Goal: Complete application form: Complete application form

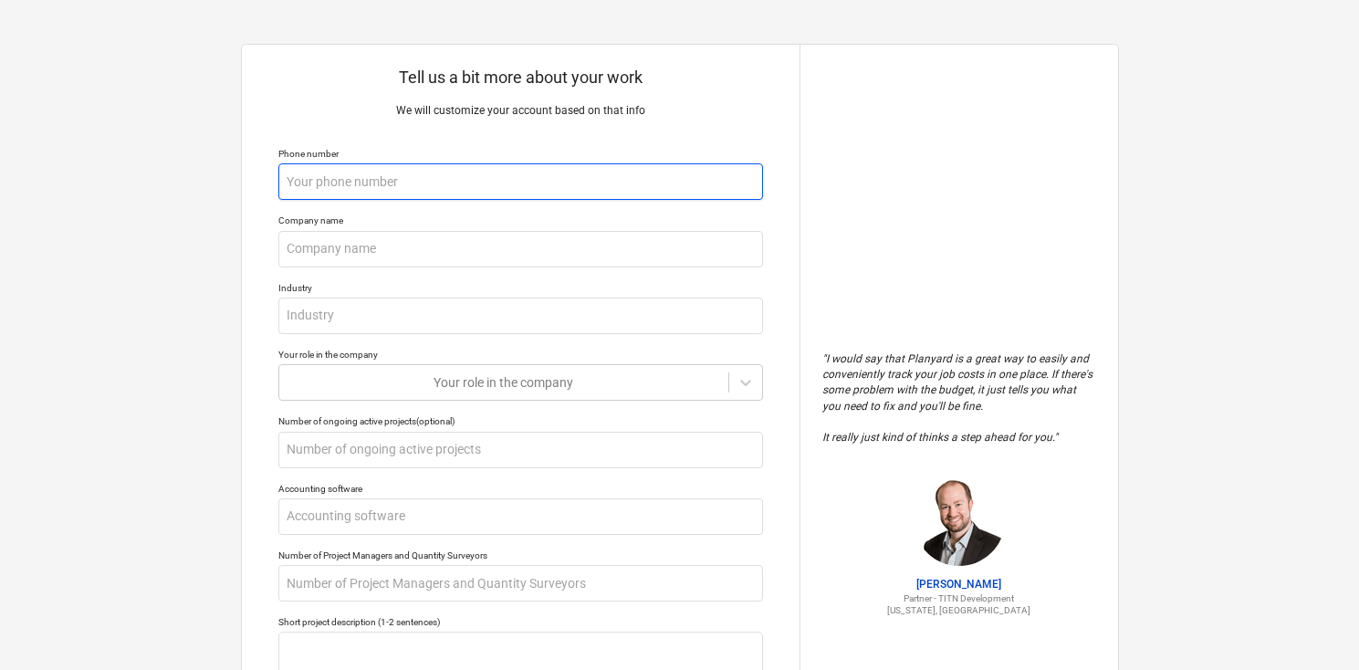
click at [559, 186] on input "text" at bounding box center [520, 181] width 485 height 36
type textarea "x"
type input "0"
type textarea "x"
type input "07"
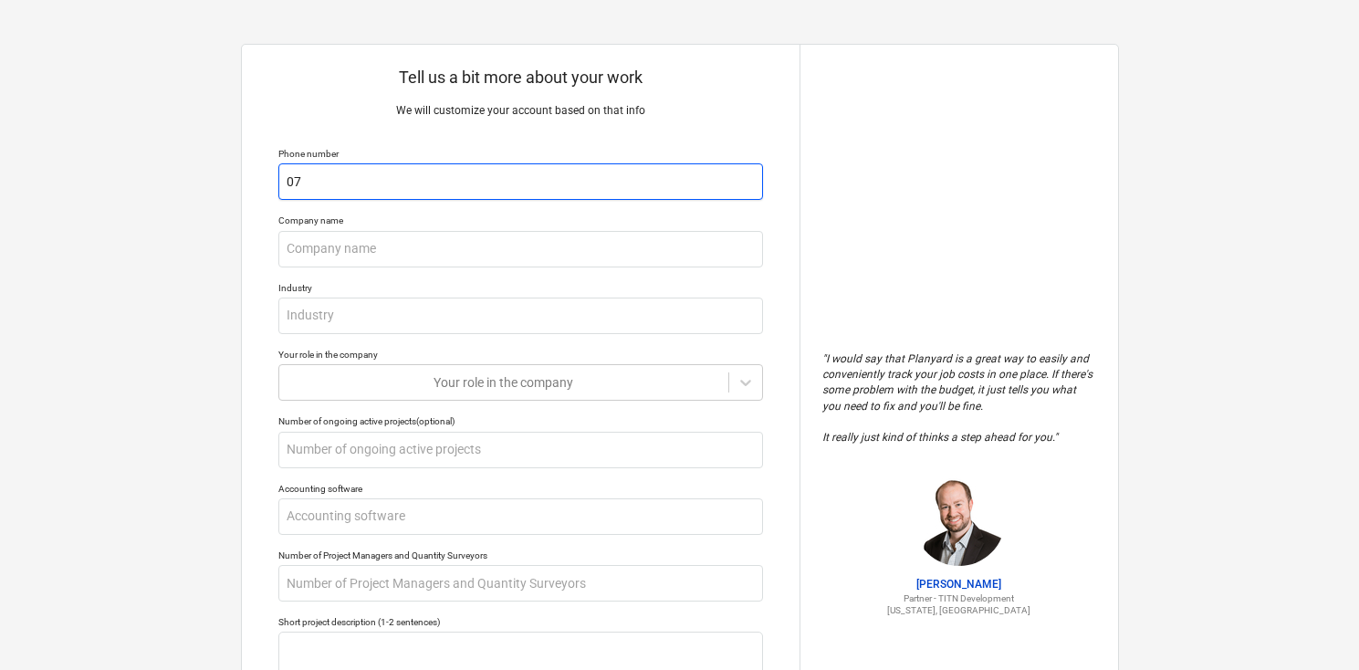
type textarea "x"
type input "070"
type textarea "x"
type input "0705"
type textarea "x"
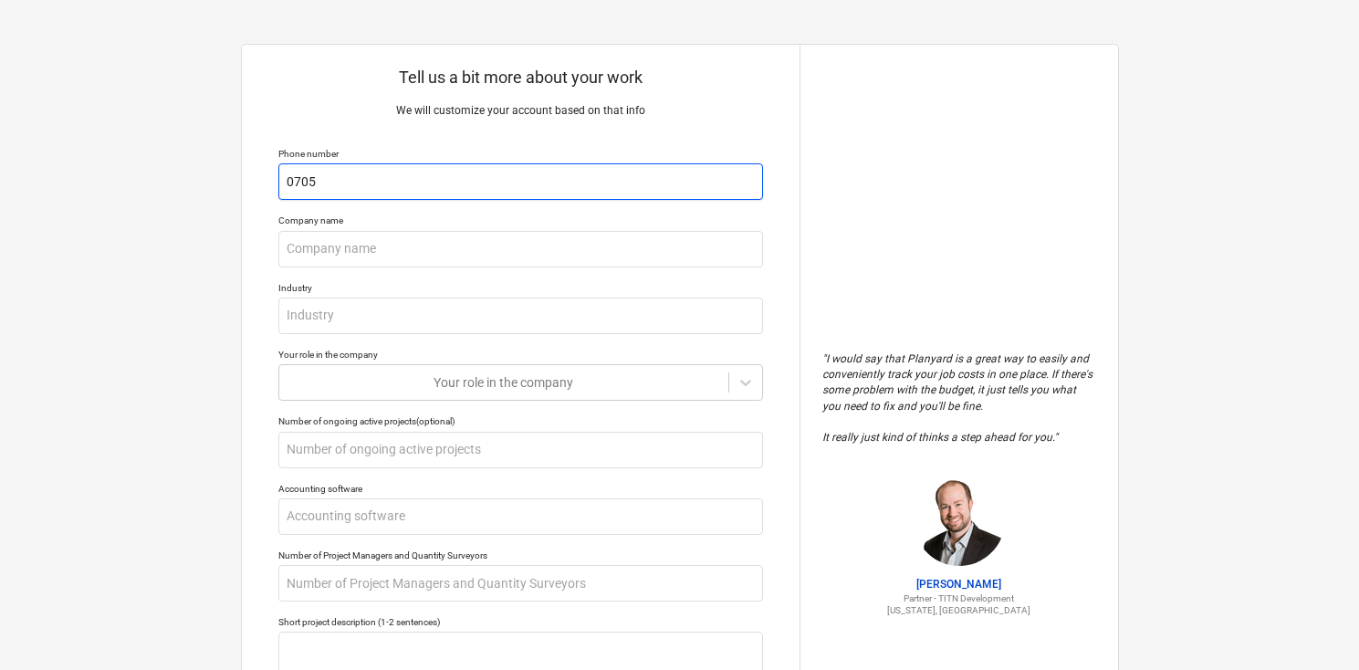
type input "07059"
type textarea "x"
type input "070590"
type textarea "x"
type input "0705909"
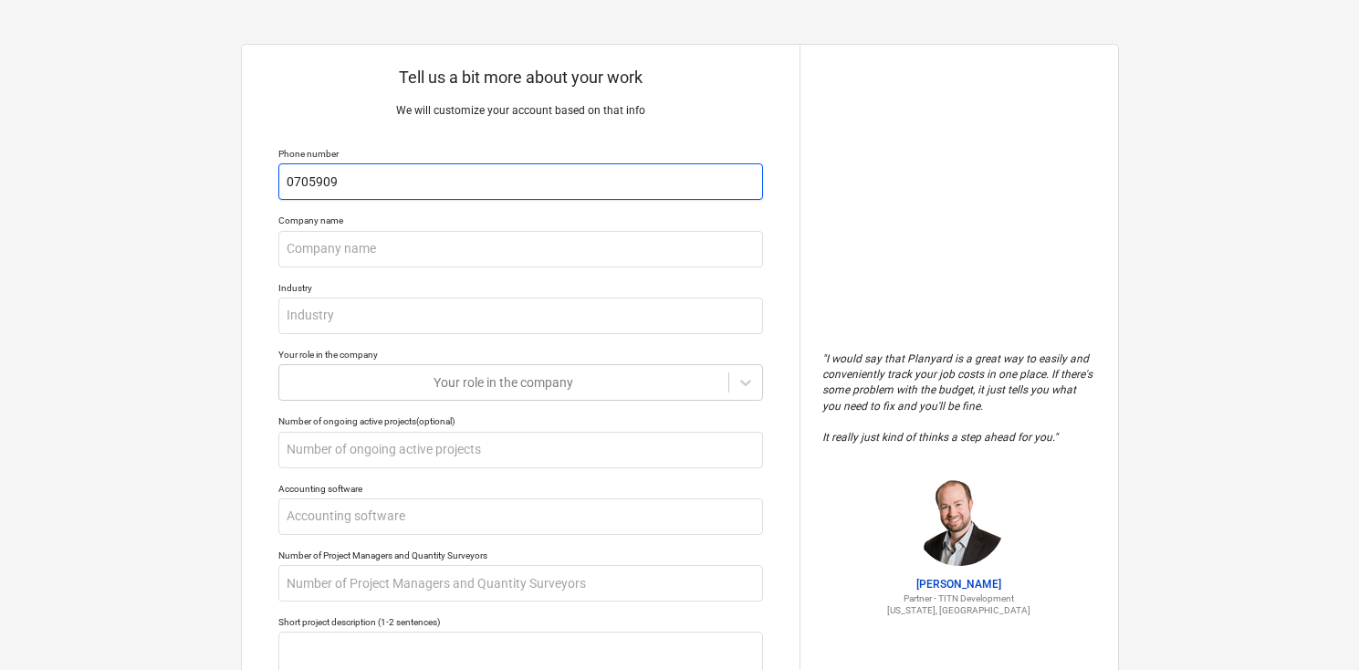
type textarea "x"
type input "07059091"
type textarea "x"
type input "070590916"
type textarea "x"
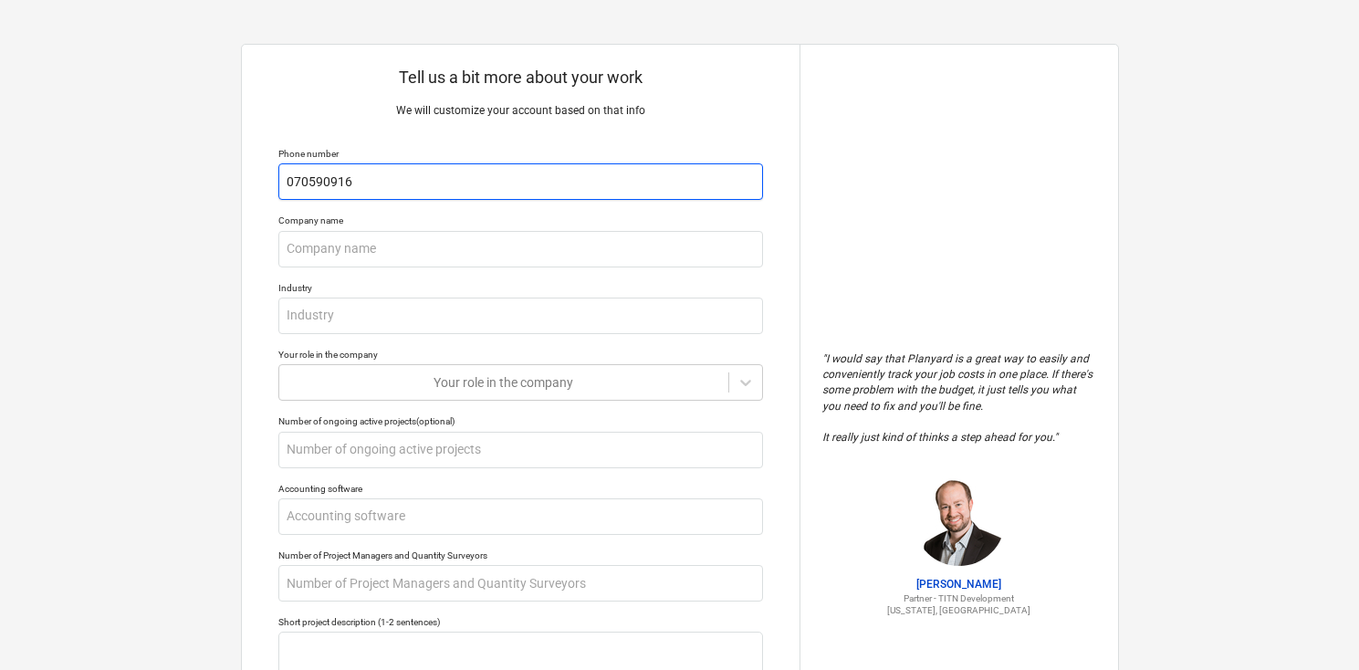
type input "07059091"
type textarea "x"
type input "0705909"
type textarea "x"
type input "070590"
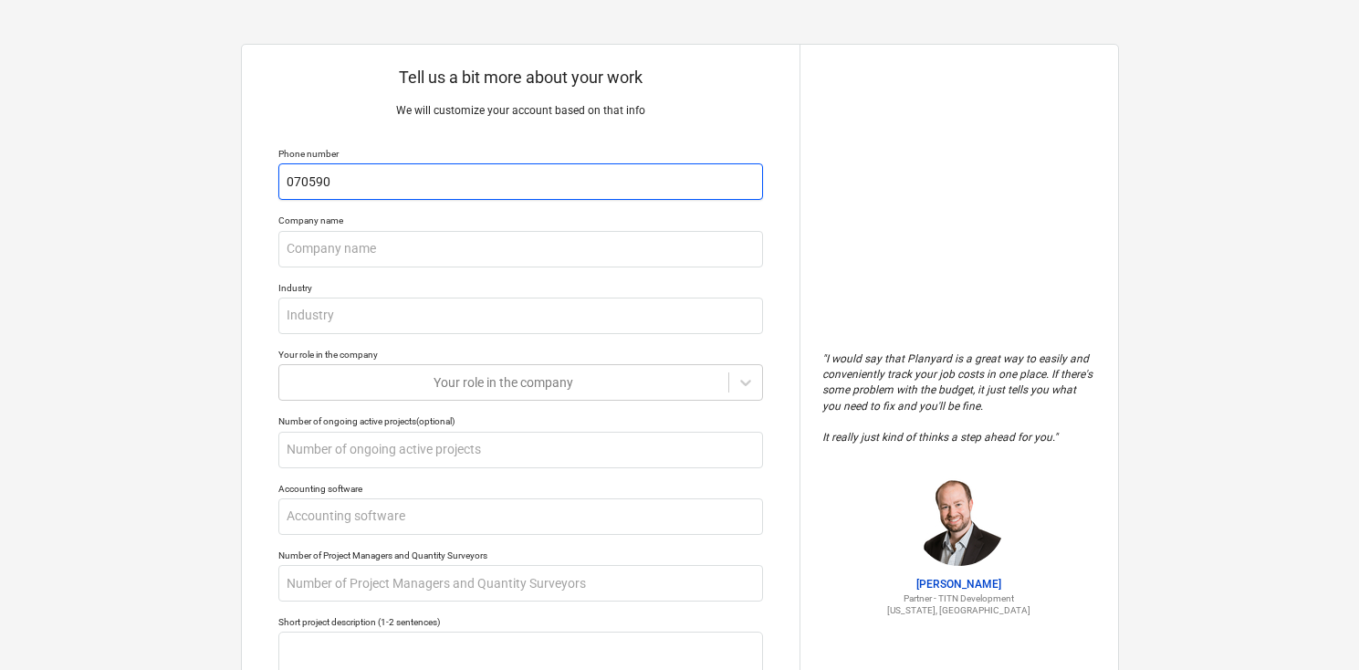
type textarea "x"
type input "0705901"
type textarea "x"
type input "07059016"
type textarea "x"
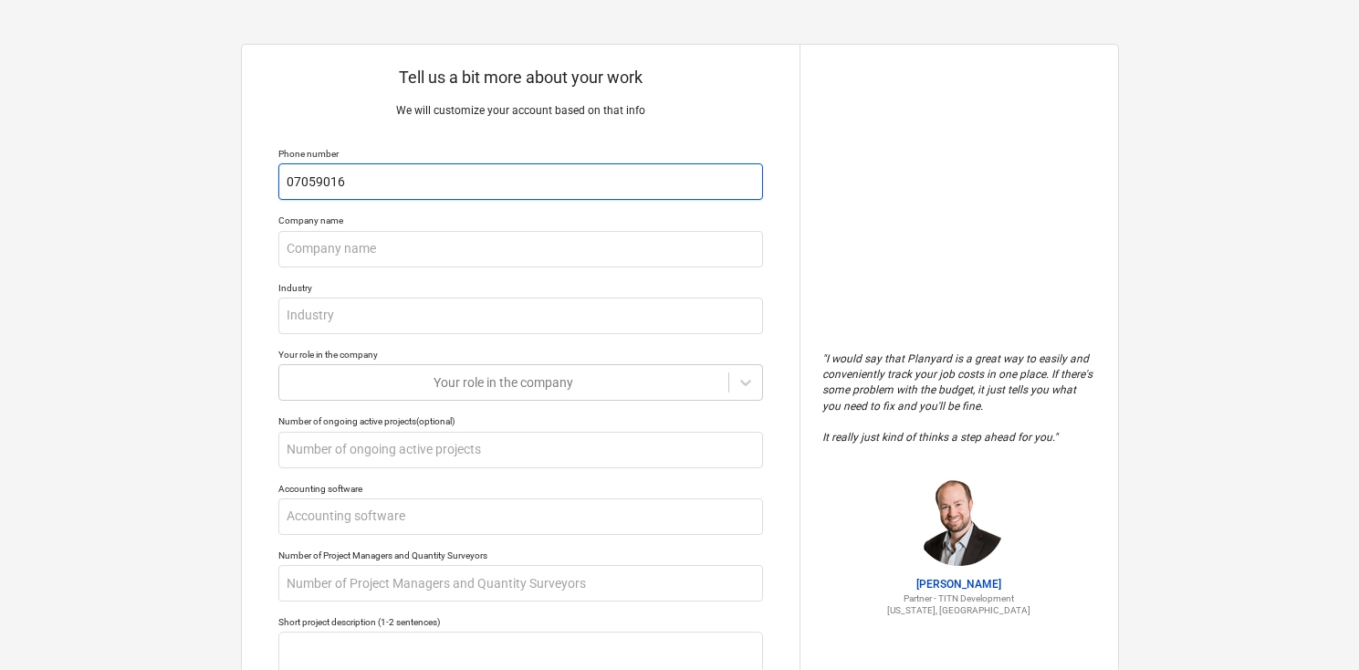
type input "070590168"
type textarea "x"
type input "0705901686"
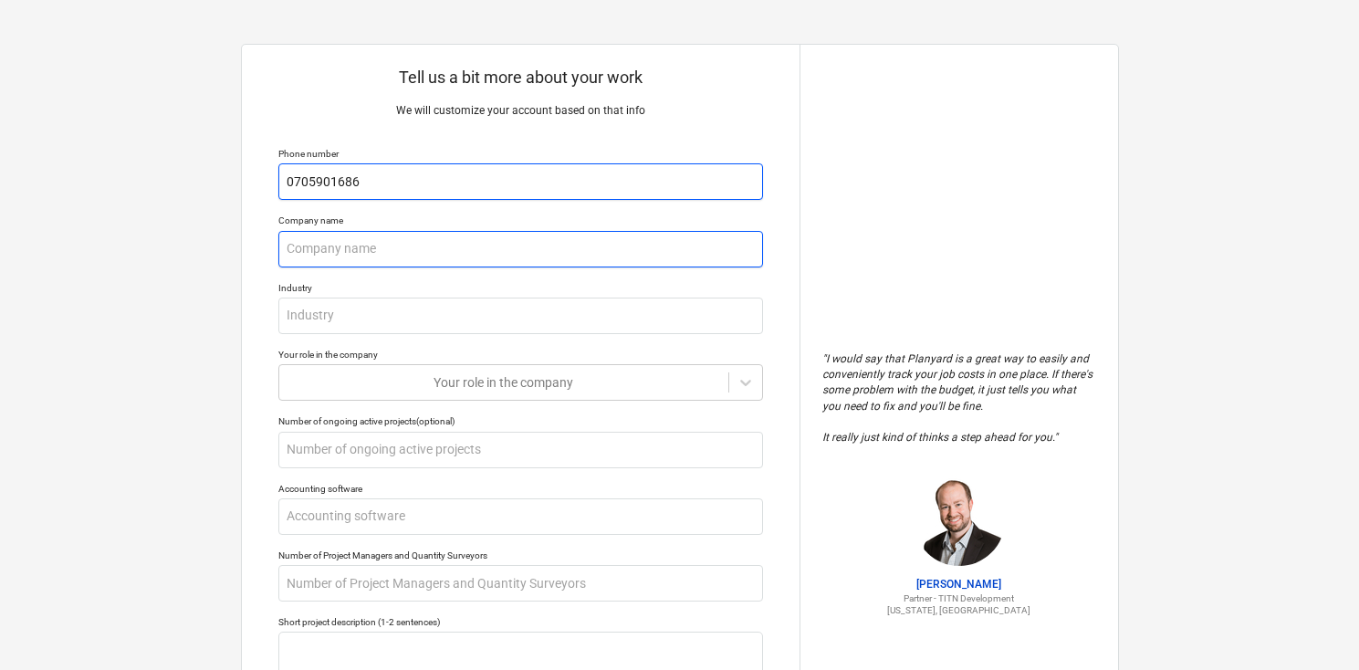
type textarea "x"
type input "L"
type textarea "x"
type input "LJ"
type textarea "x"
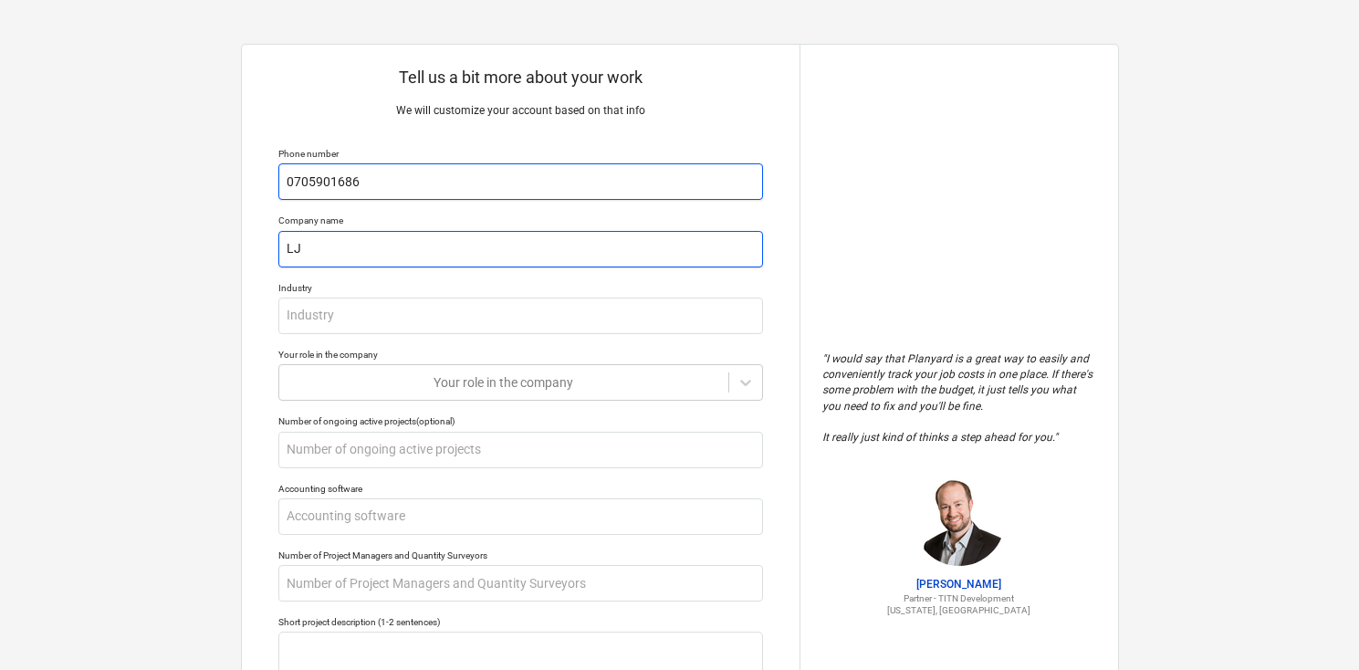
type input "LJ"
type textarea "x"
type input "LJ B"
type textarea "x"
type input "LJ By"
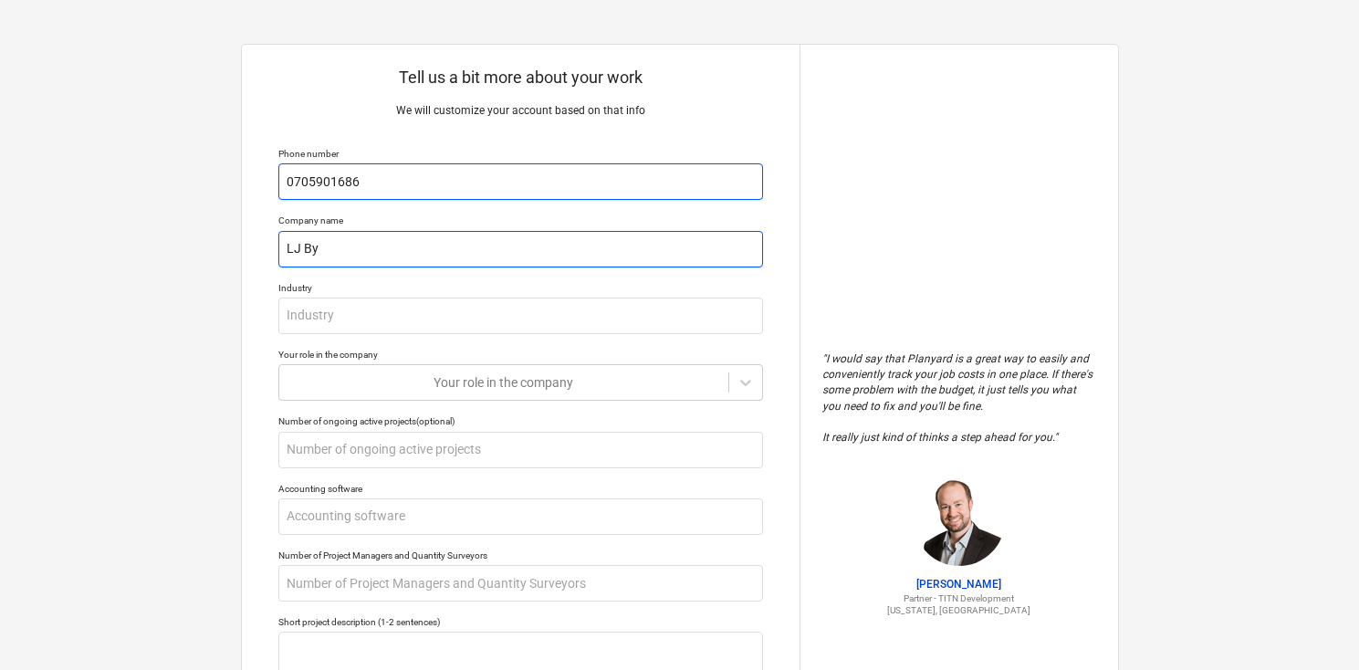
type textarea "x"
type input "LJ Byg"
type textarea "x"
type input "LJ Bygg"
type textarea "x"
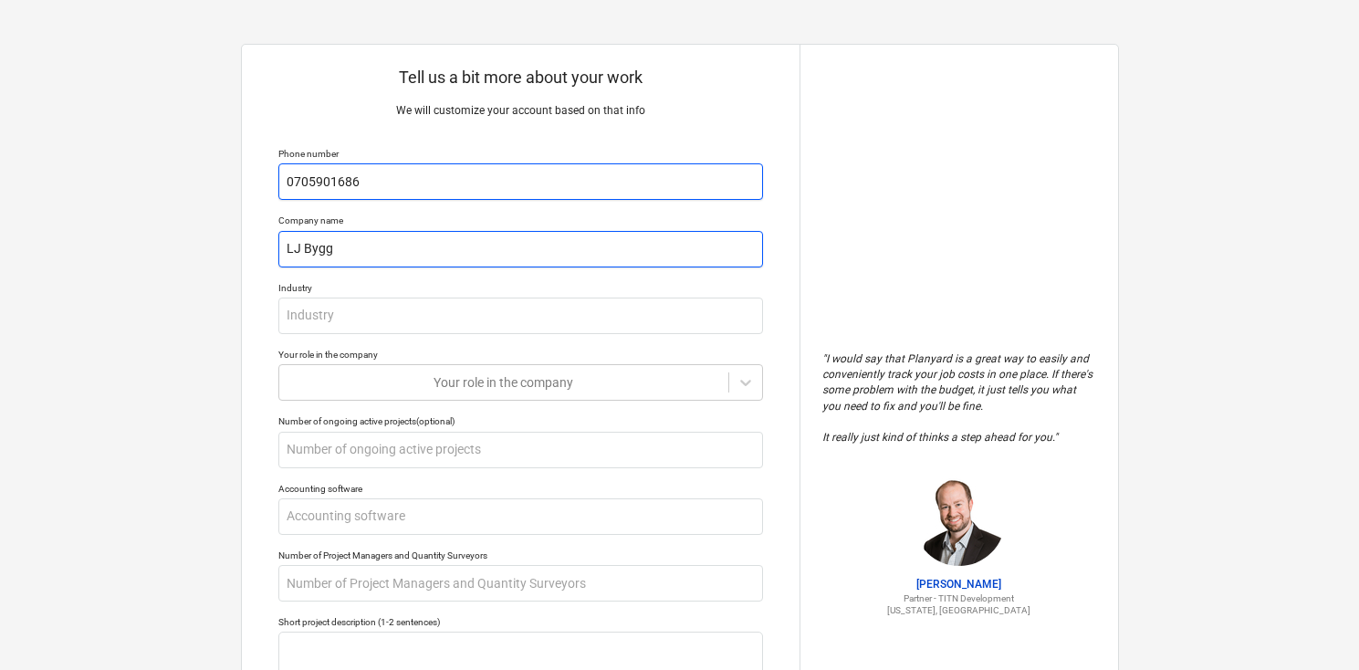
type input "LJ Bygg"
type textarea "x"
type input "LJ Bygg a"
type textarea "x"
type input "LJ Bygg aB"
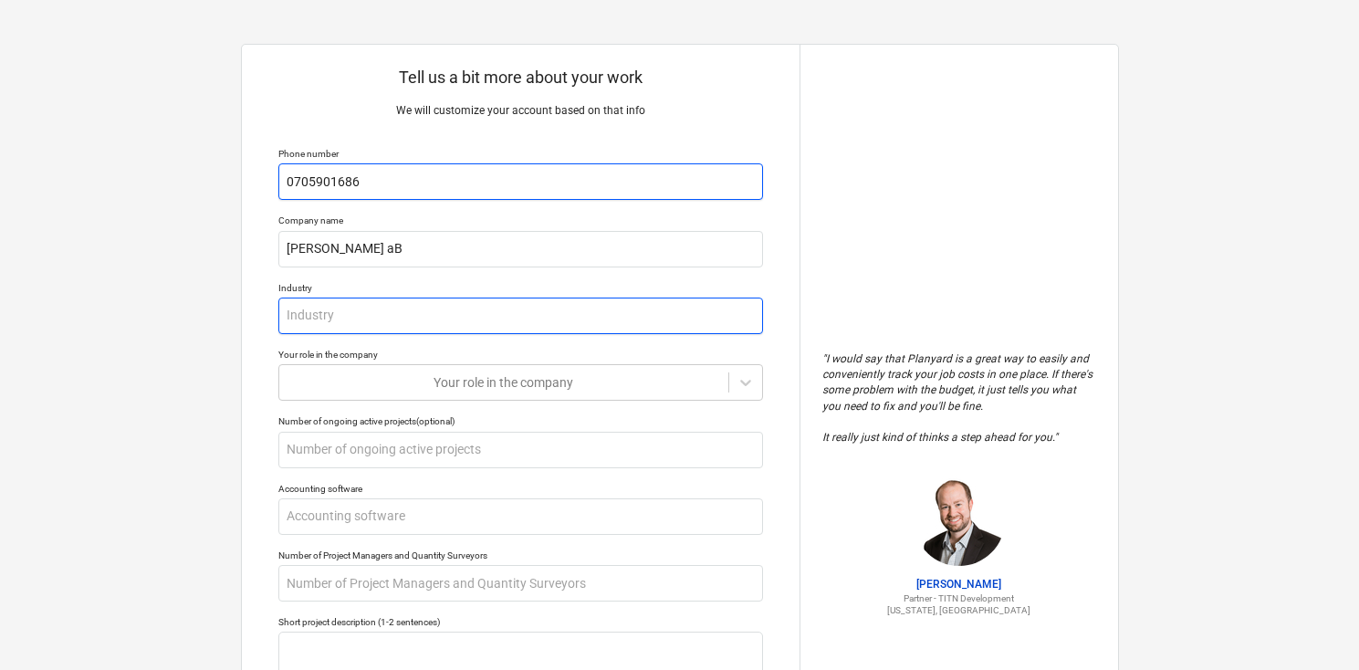
type textarea "x"
type input "c"
type textarea "x"
type input "co"
type textarea "x"
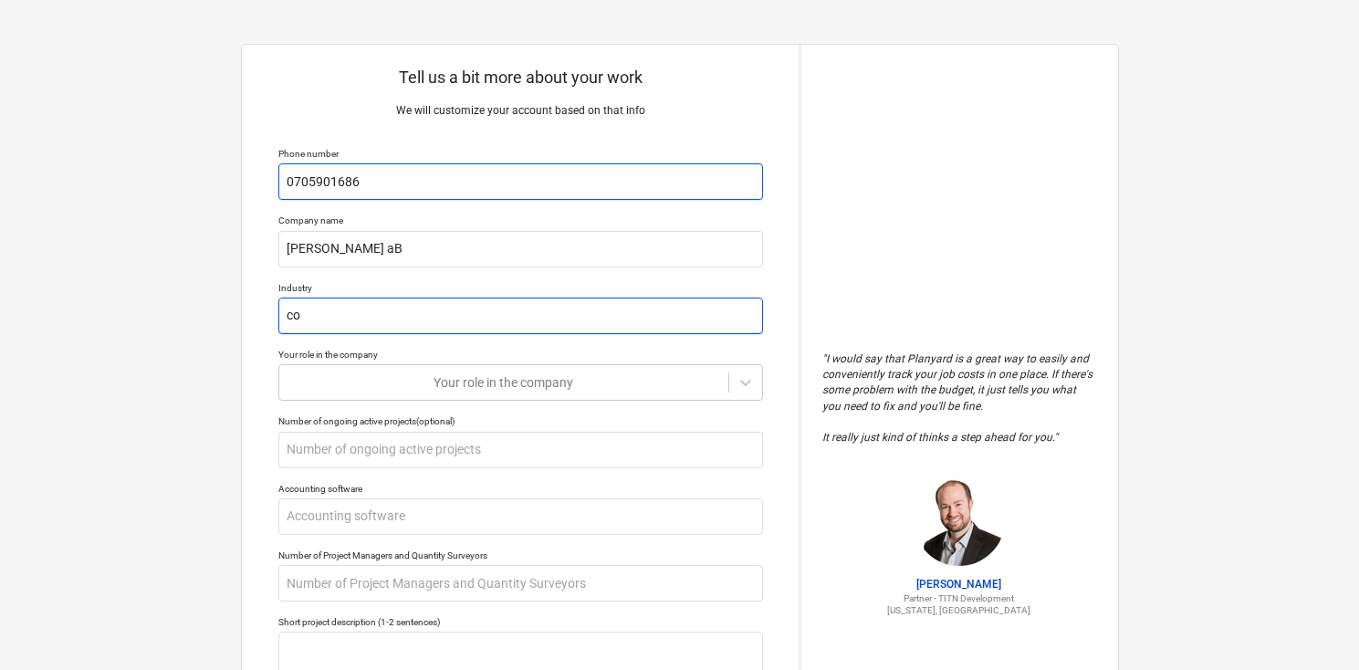
type input "con"
type textarea "x"
type input "cons"
type textarea "x"
type input "const"
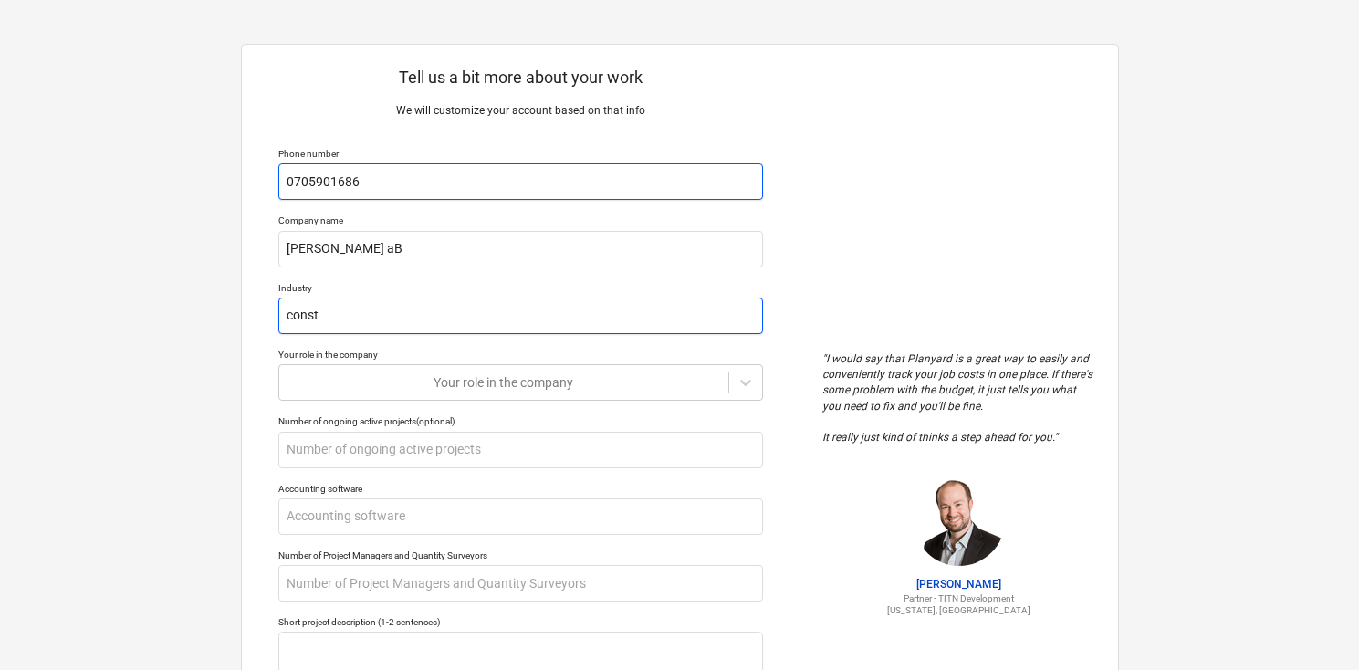
type textarea "x"
type input "constru"
type textarea "x"
type input "construc"
type textarea "x"
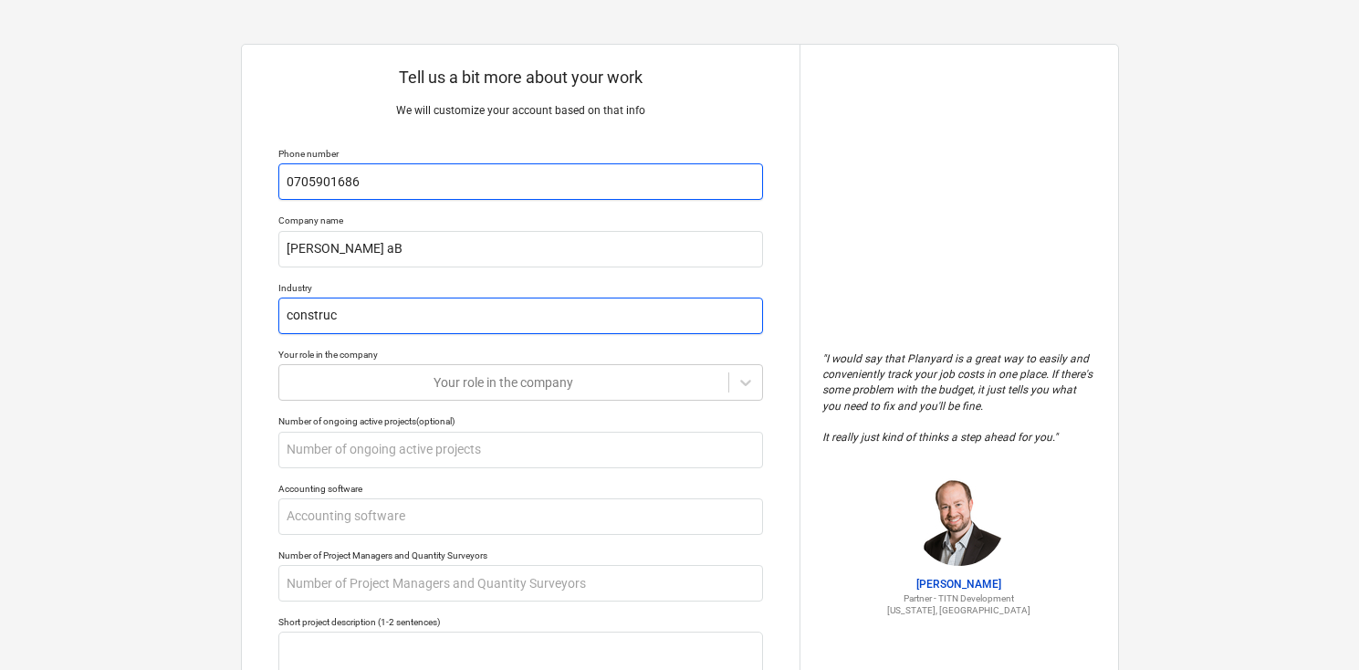
type input "construct"
type textarea "x"
type input "constructi"
type textarea "x"
type input "constructio"
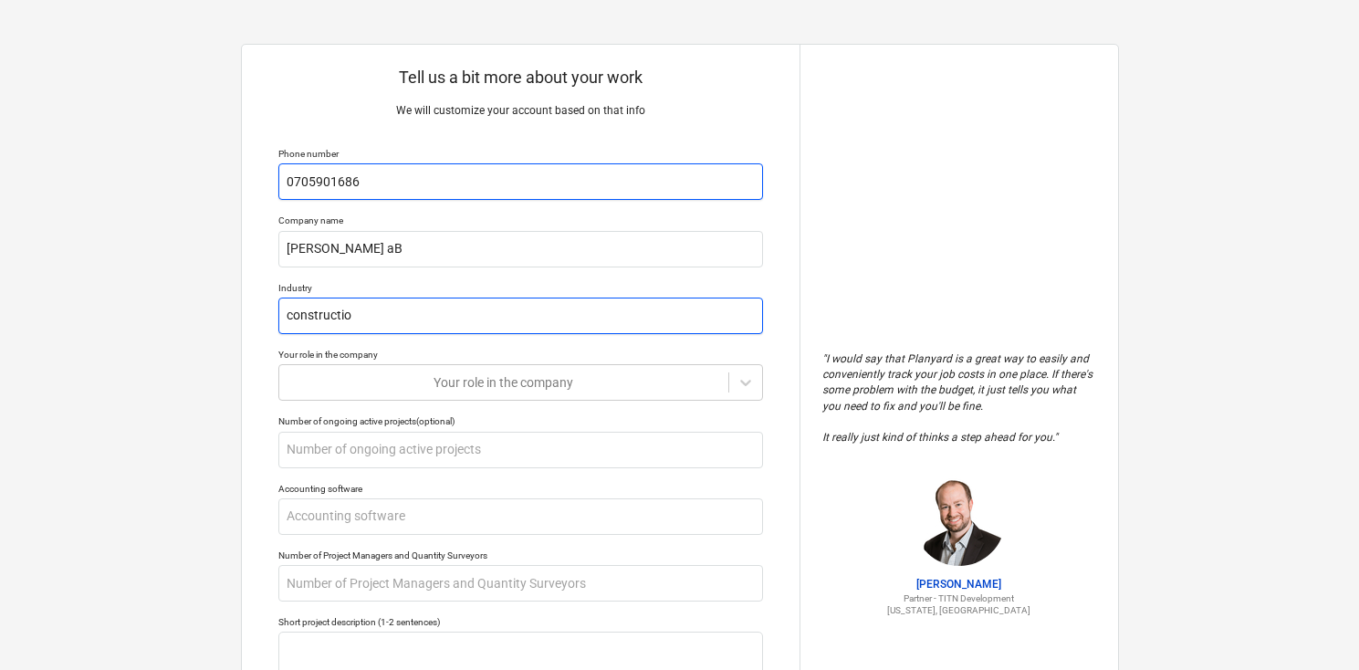
type textarea "x"
type input "construction"
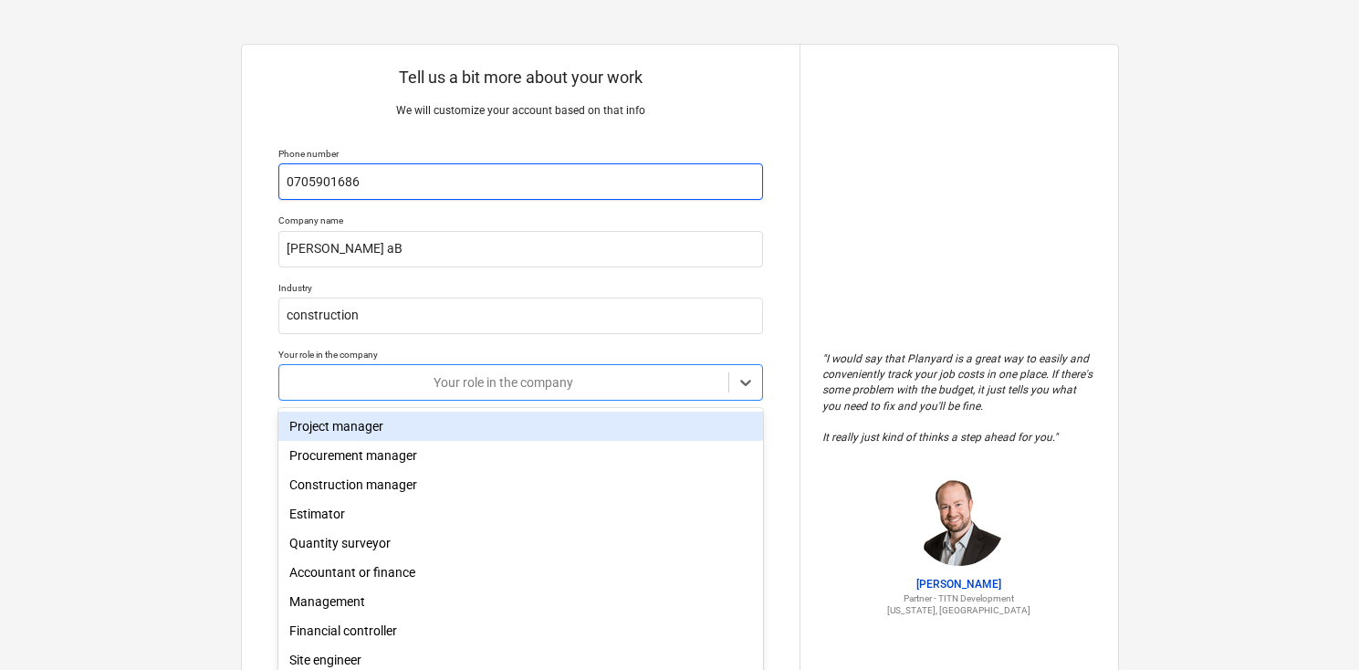
scroll to position [19, 0]
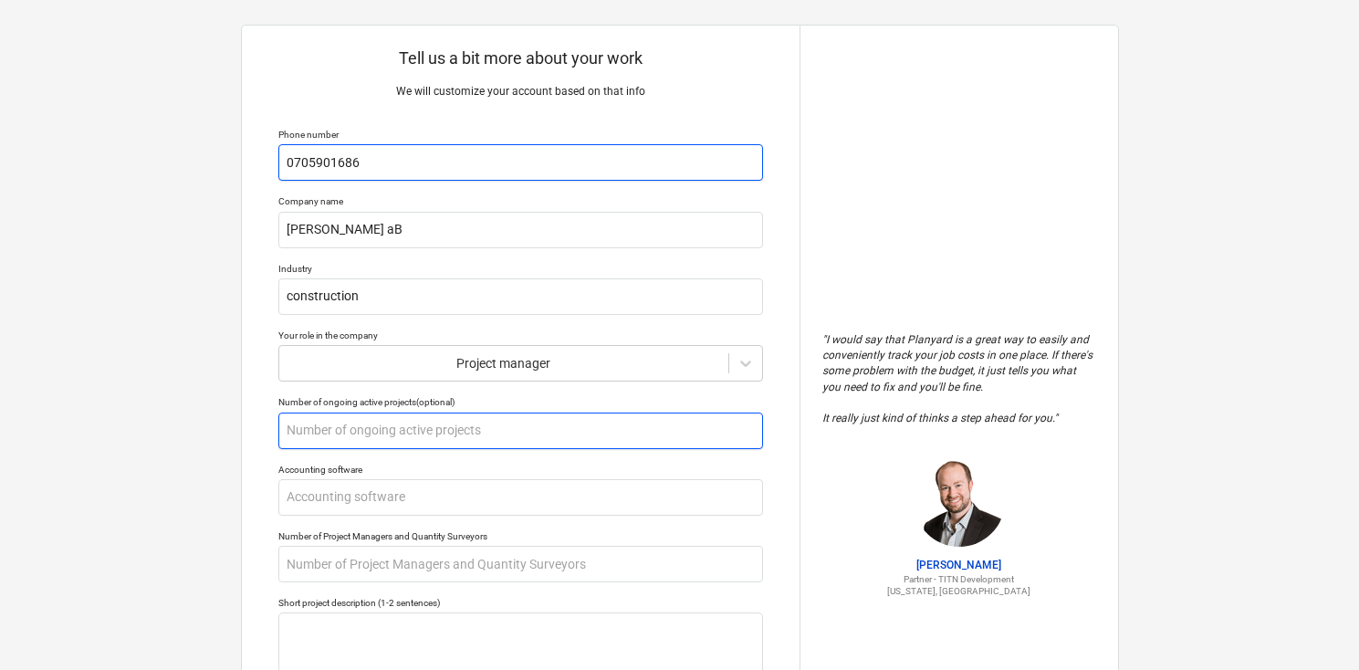
type textarea "x"
type input "1"
type textarea "x"
type input "10"
type textarea "x"
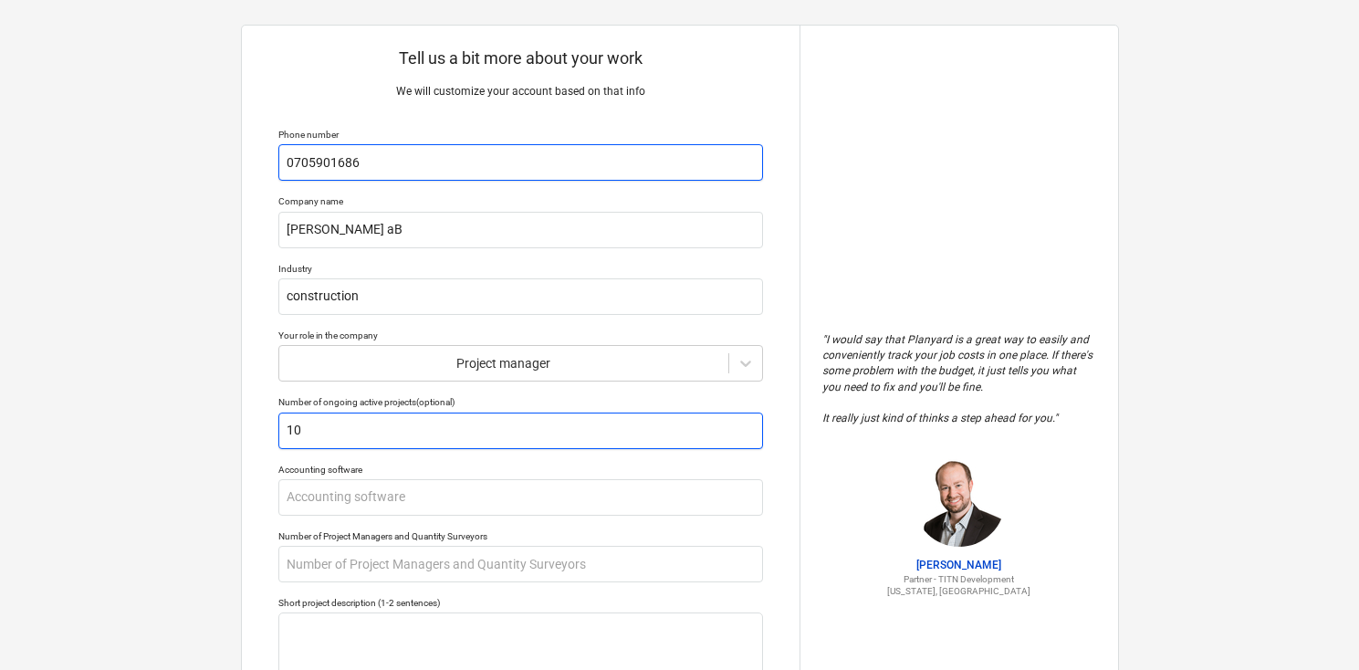
type input "1"
type textarea "x"
type input "1"
type textarea "x"
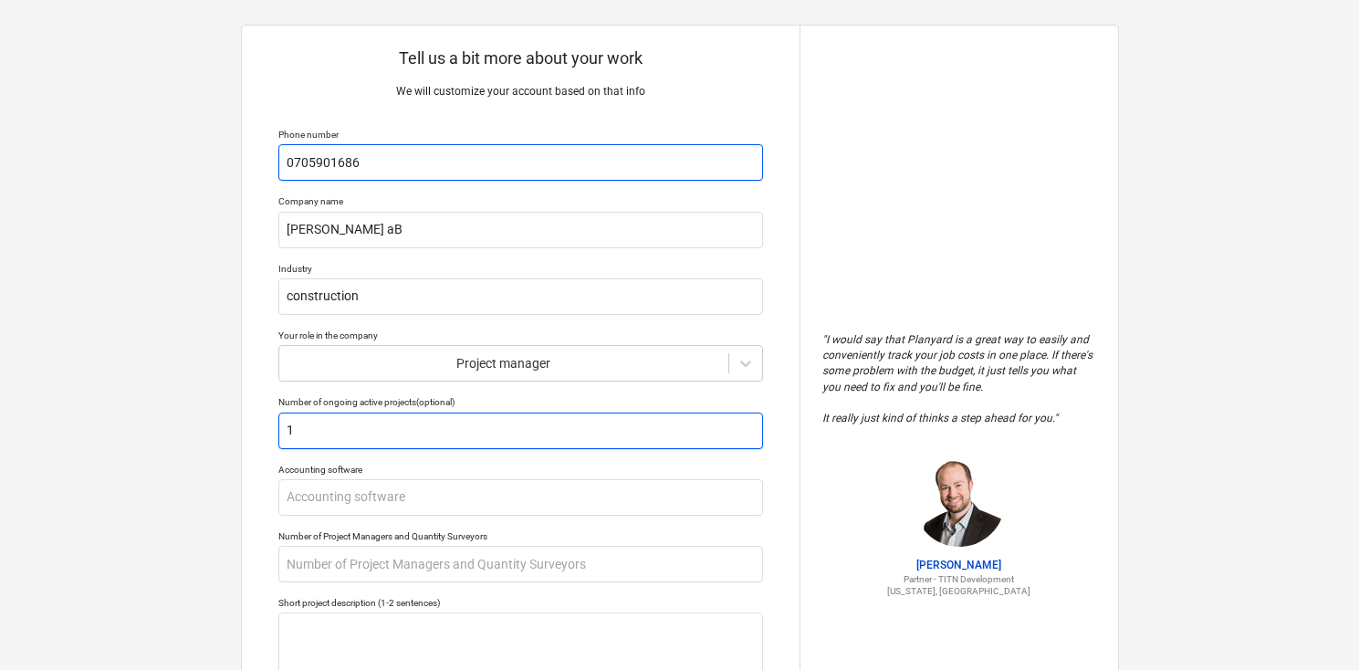
type input "10"
type textarea "x"
type input "10-"
type textarea "x"
type input "10-20"
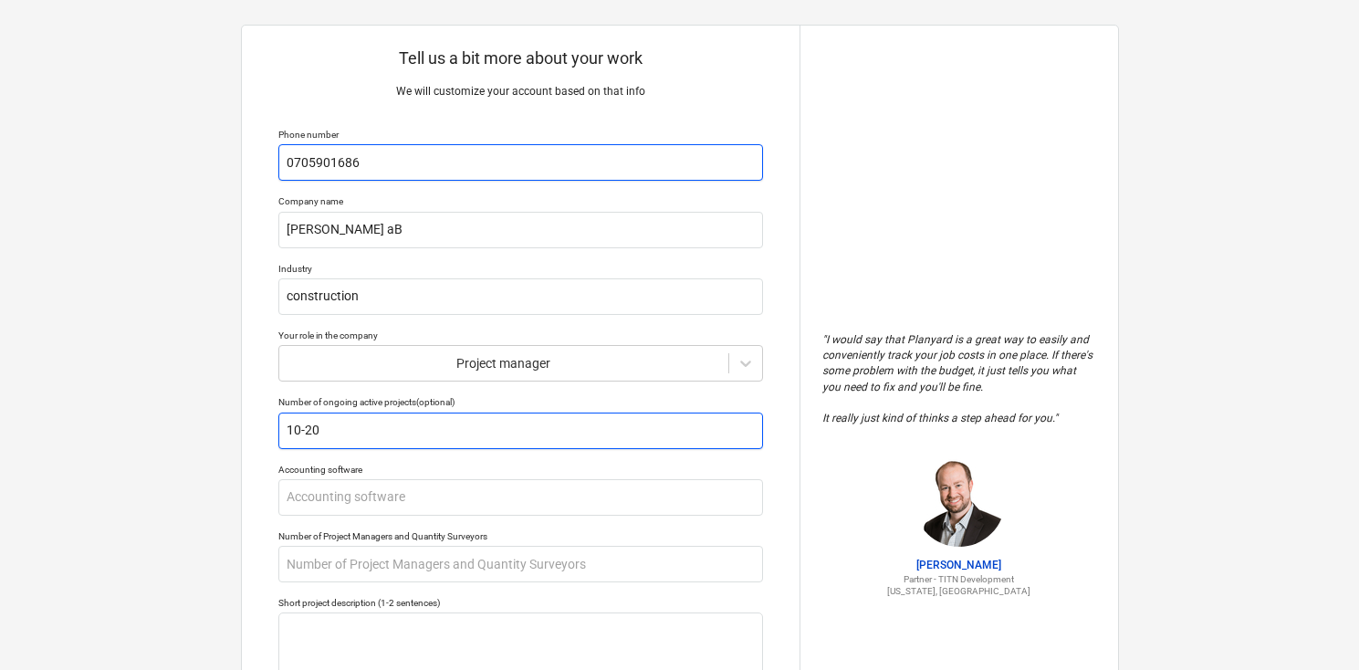
type textarea "x"
type input "10-20"
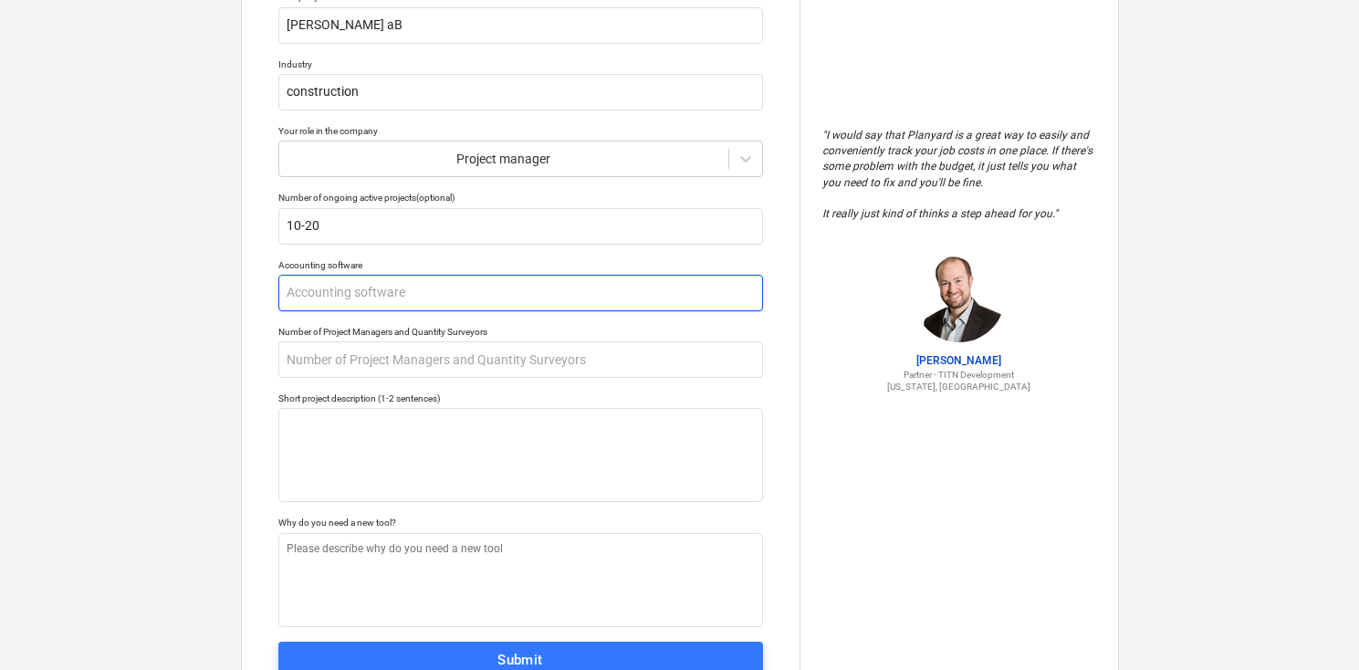
type textarea "x"
type input "F"
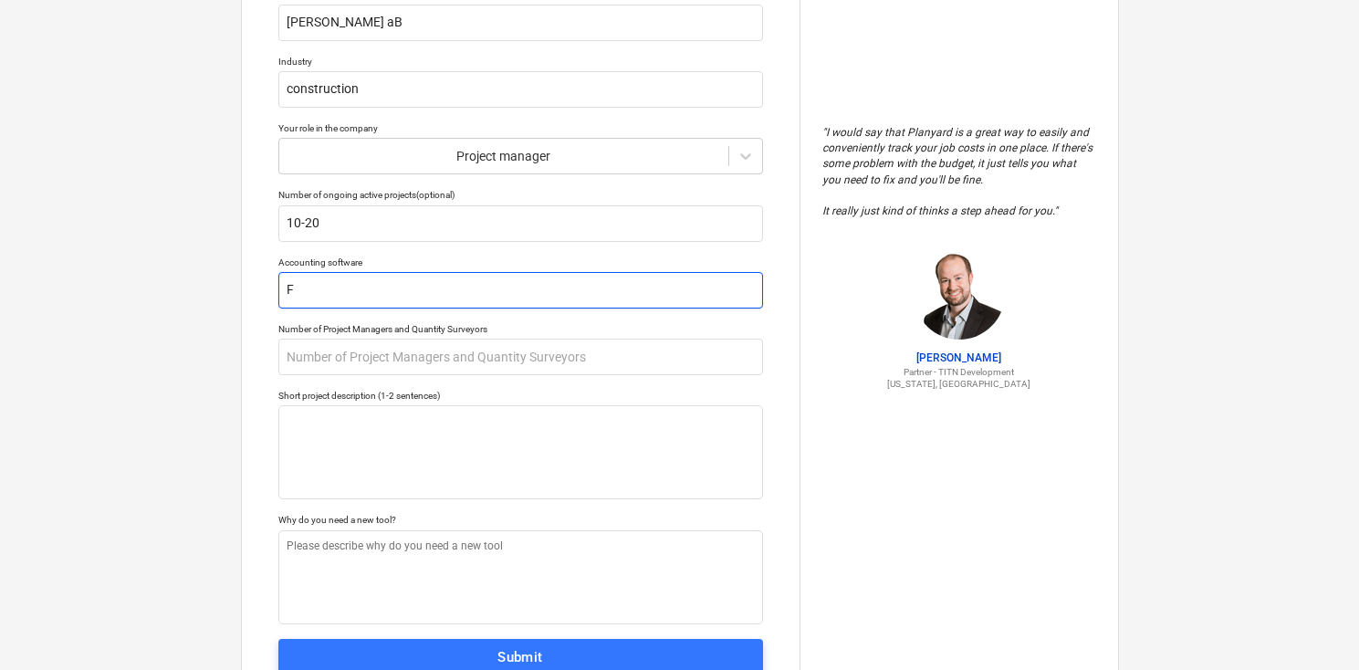
type textarea "x"
type input "Fo"
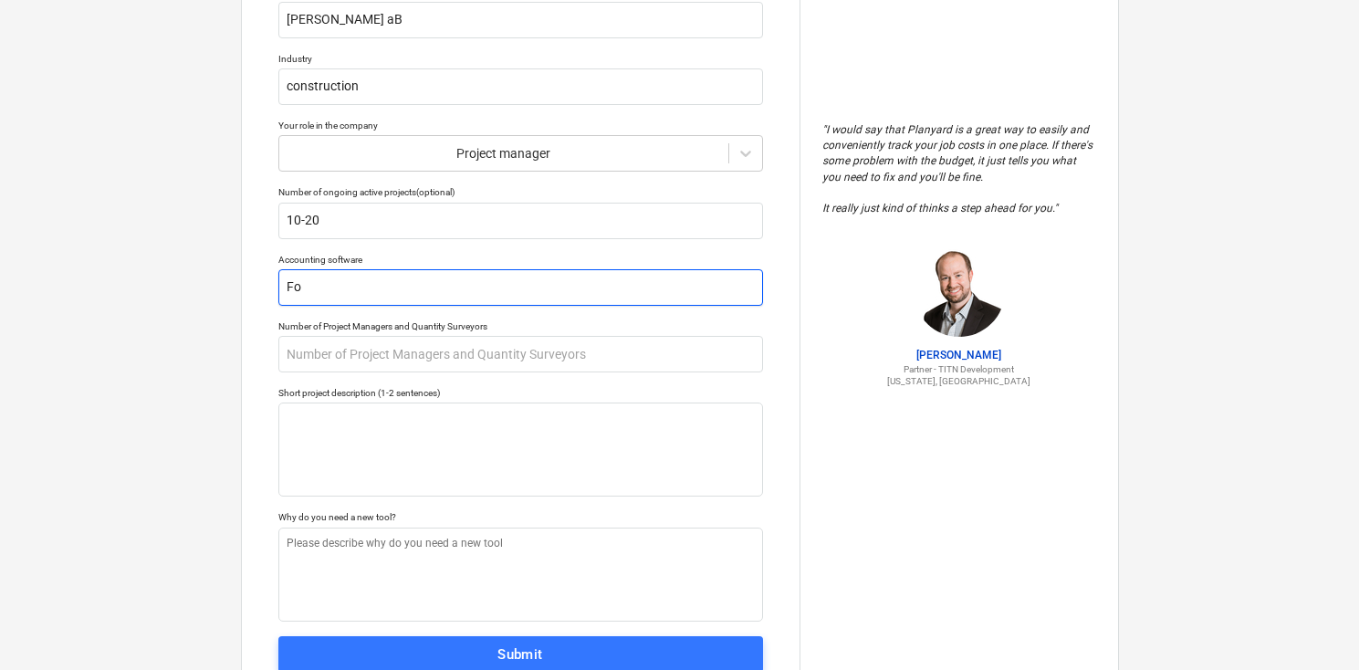
type textarea "x"
type input "For"
type textarea "x"
type input "Fort"
type textarea "x"
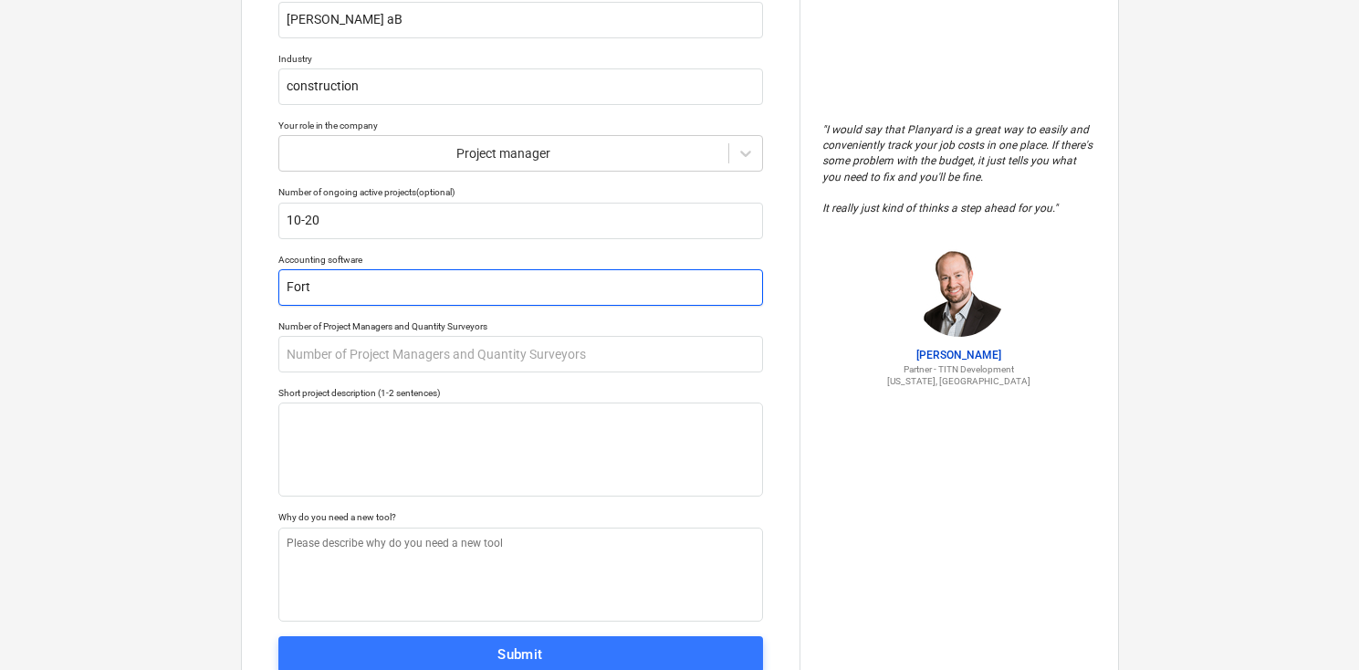
type input "Fortn"
type textarea "x"
type input "Fortno"
type textarea "x"
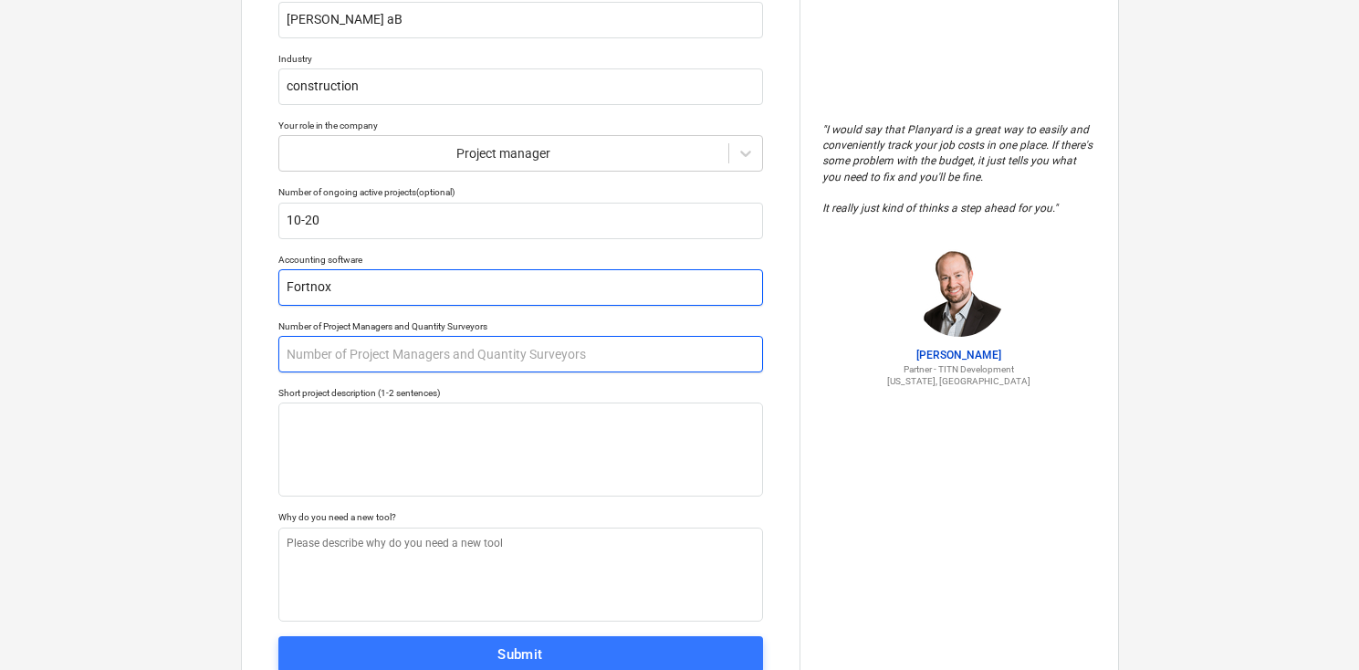
type input "Fortnox"
click at [303, 351] on input "text" at bounding box center [520, 354] width 485 height 36
type textarea "x"
type input "1"
type textarea "x"
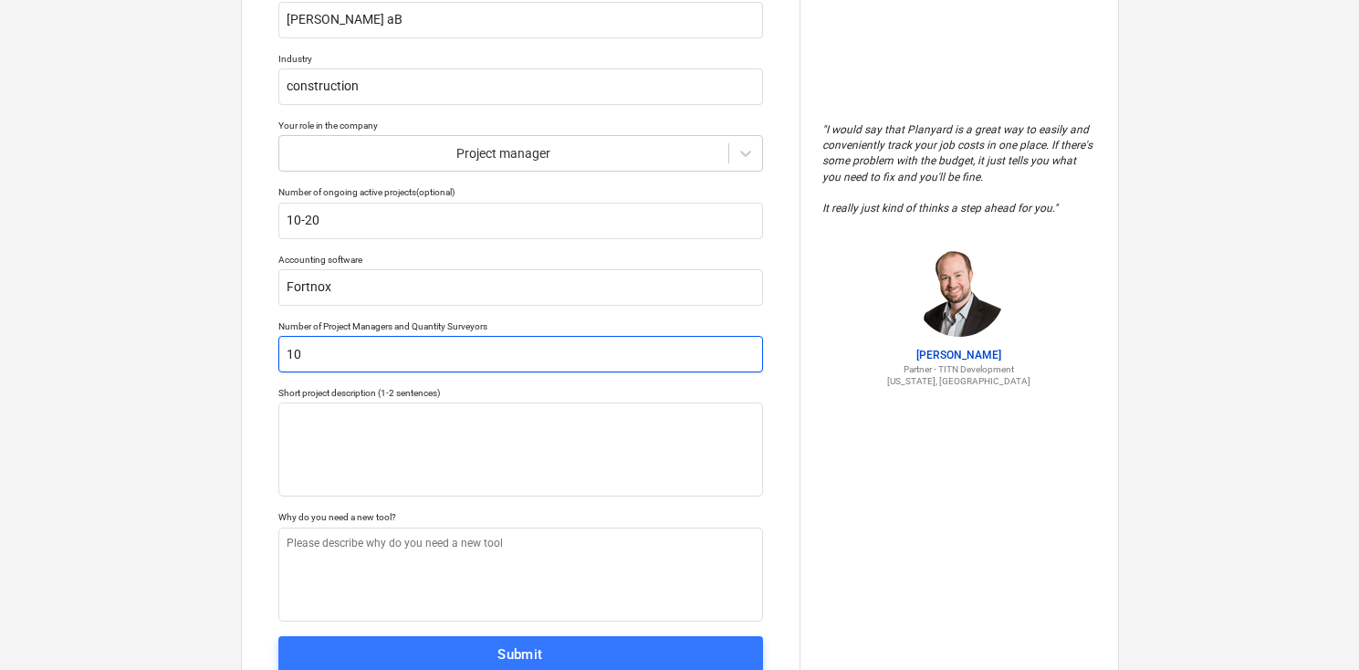
type input "10"
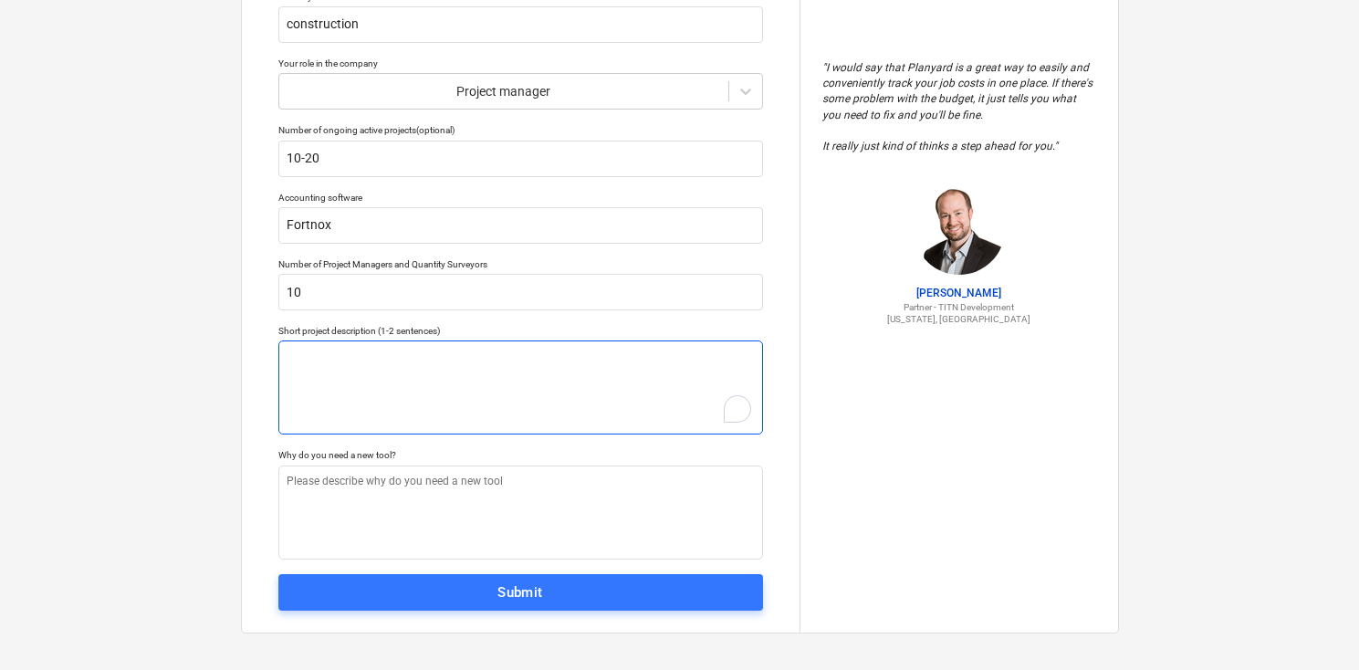
scroll to position [298, 0]
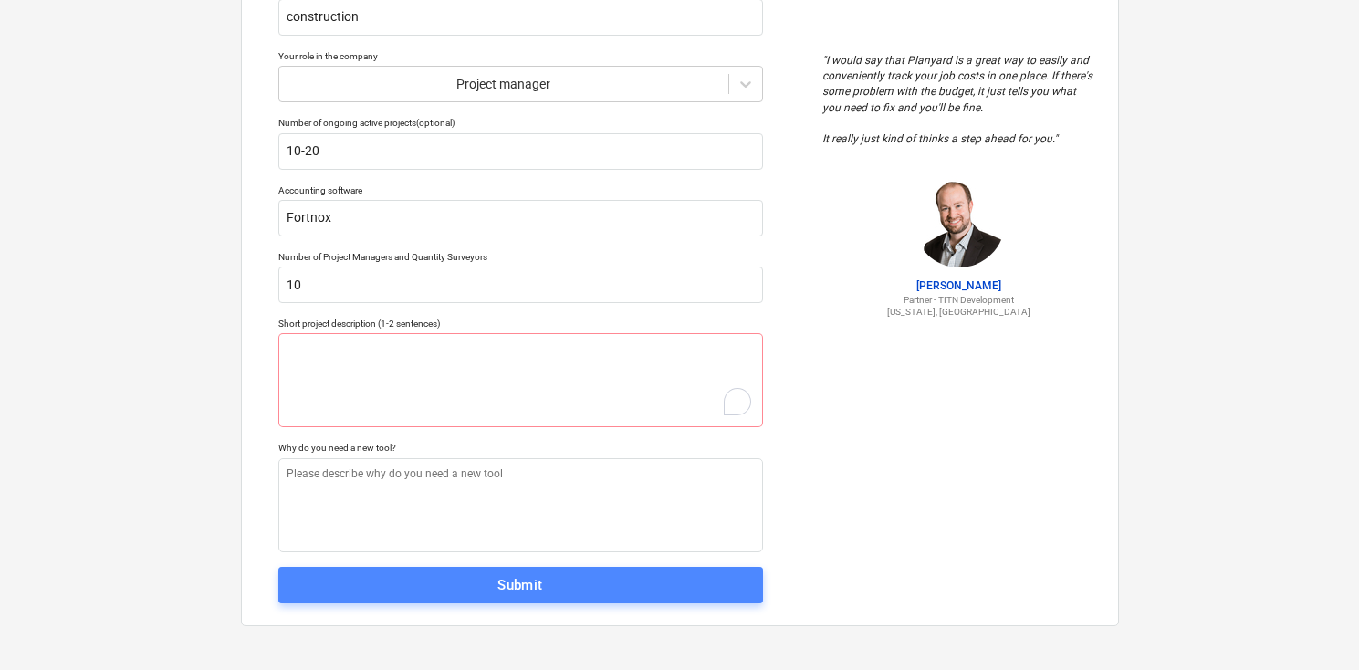
click at [437, 589] on span "Submit" at bounding box center [520, 585] width 444 height 24
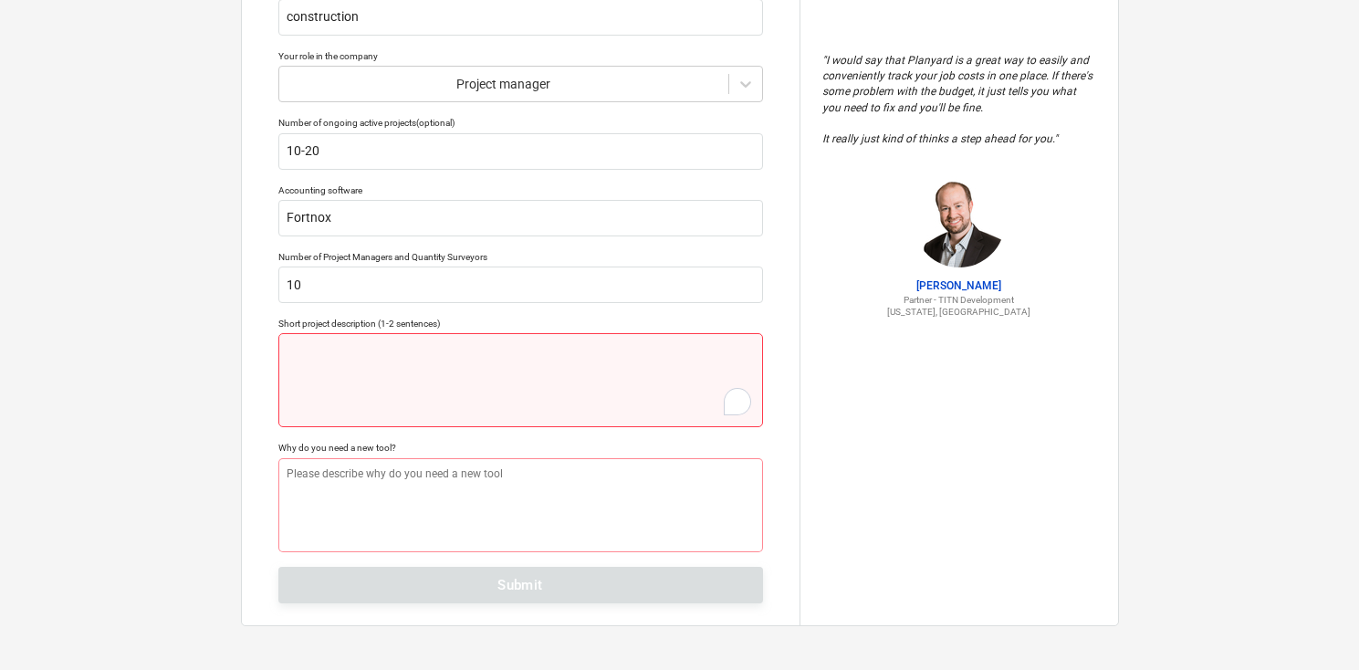
click at [346, 360] on textarea "To enrich screen reader interactions, please activate Accessibility in Grammarl…" at bounding box center [520, 380] width 485 height 94
type textarea "x"
type textarea "-"
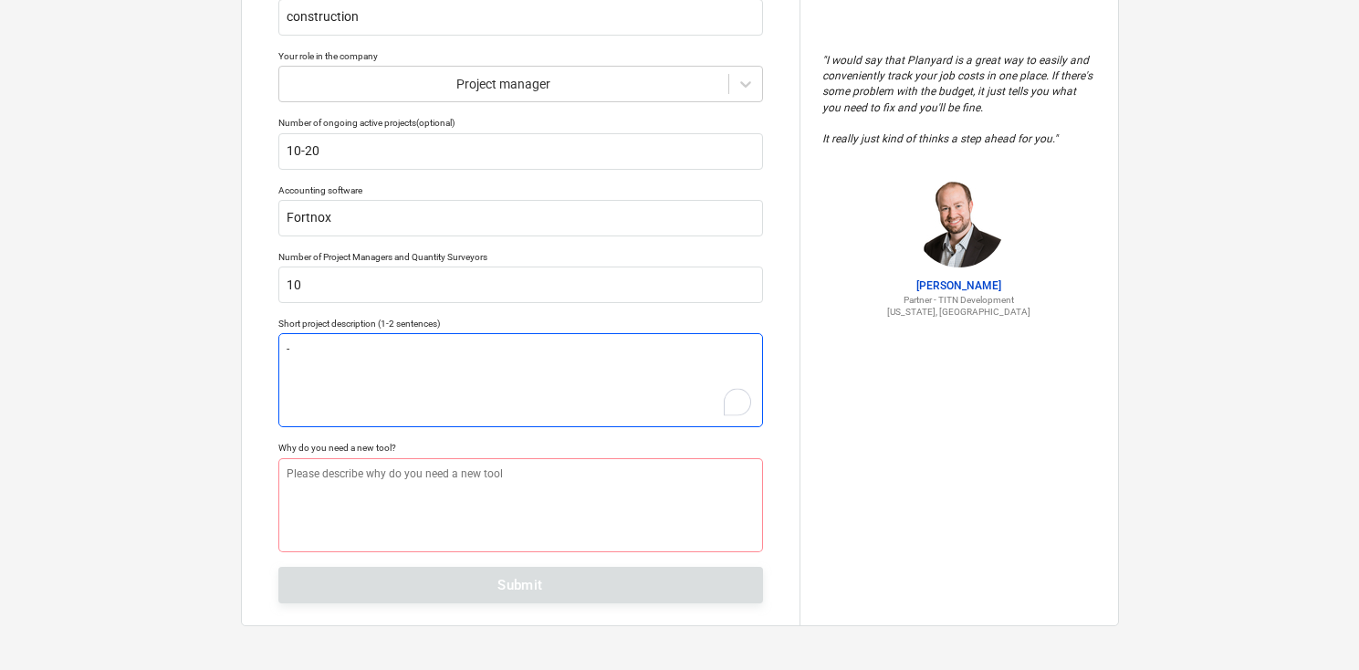
type textarea "x"
type textarea "-§"
type textarea "x"
type textarea "-"
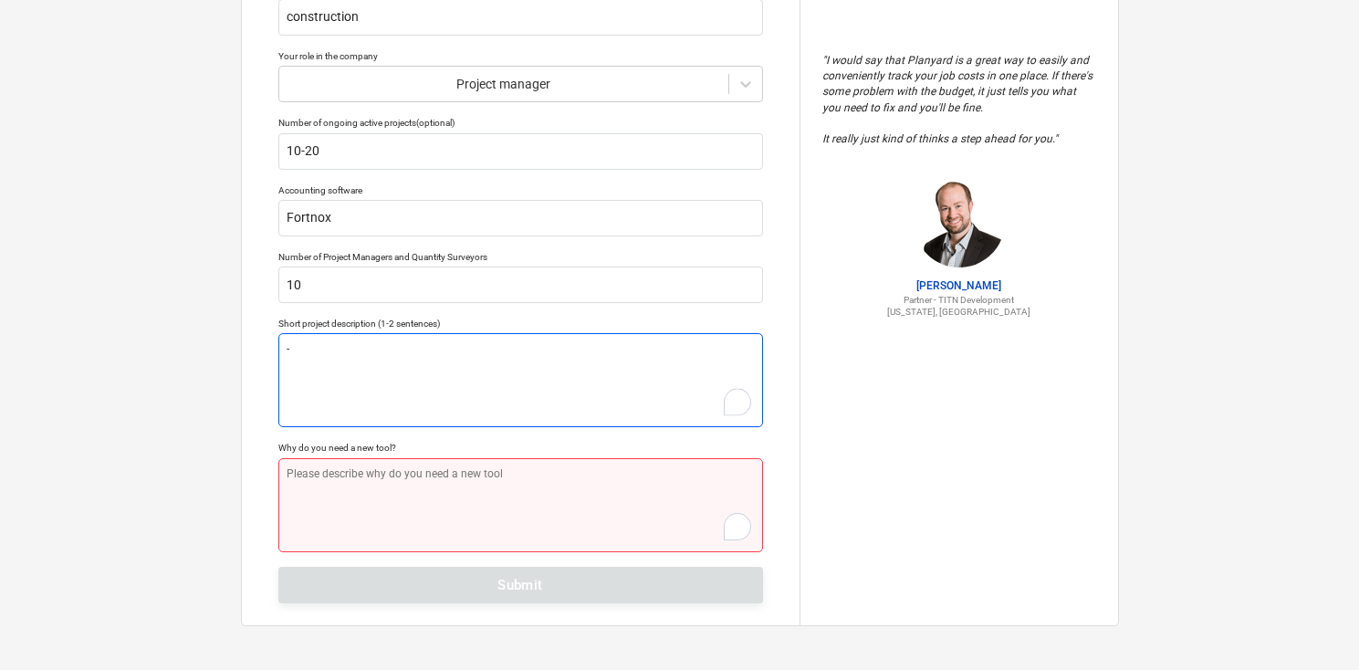
type textarea "x"
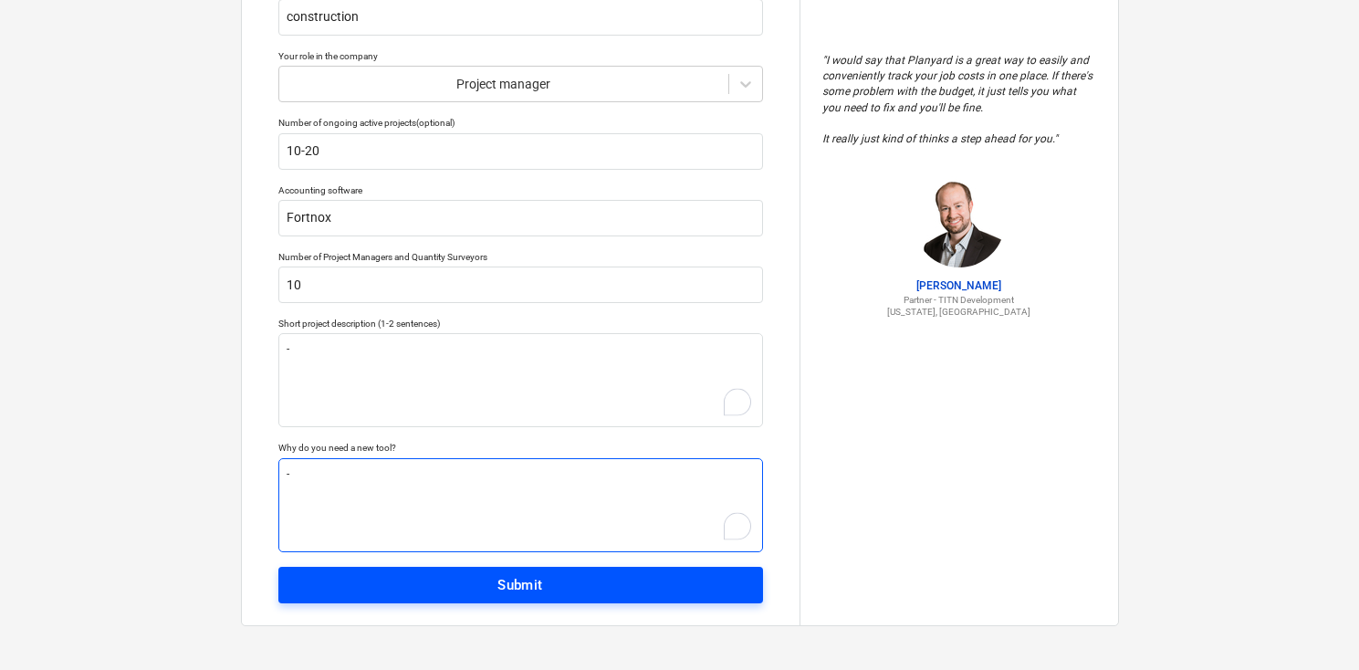
type textarea "-"
click at [401, 578] on span "Submit" at bounding box center [520, 585] width 444 height 24
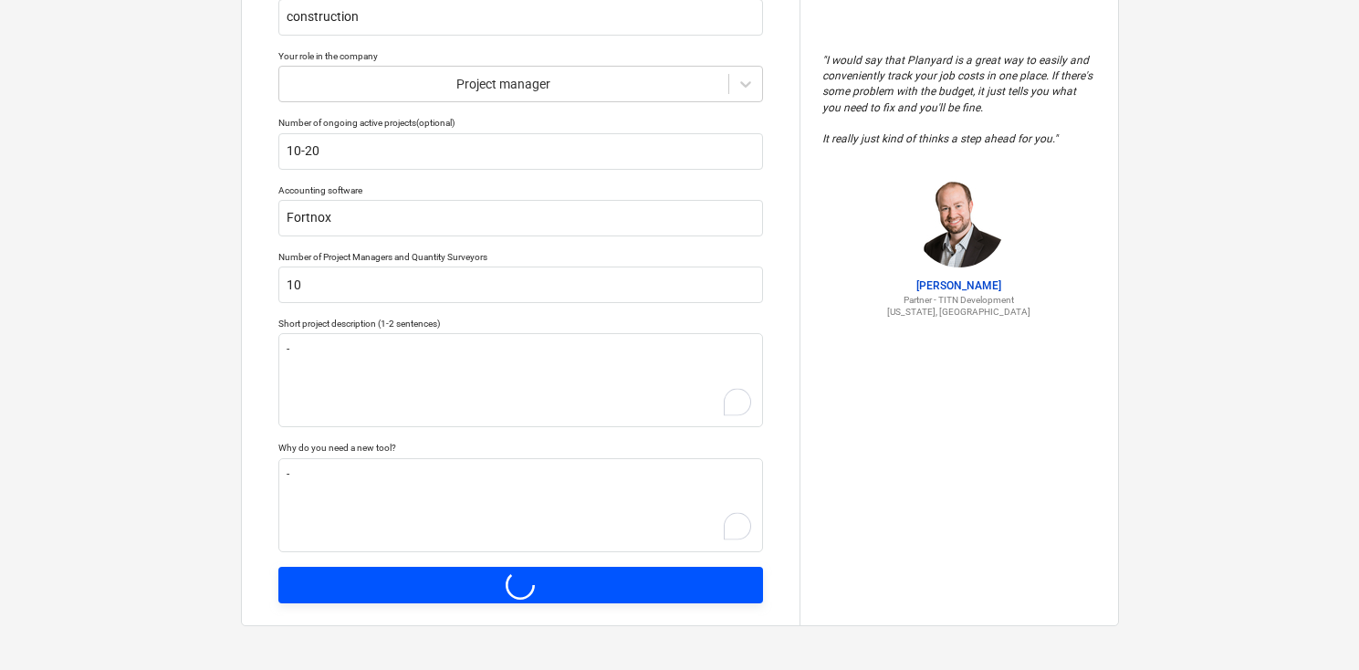
type textarea "x"
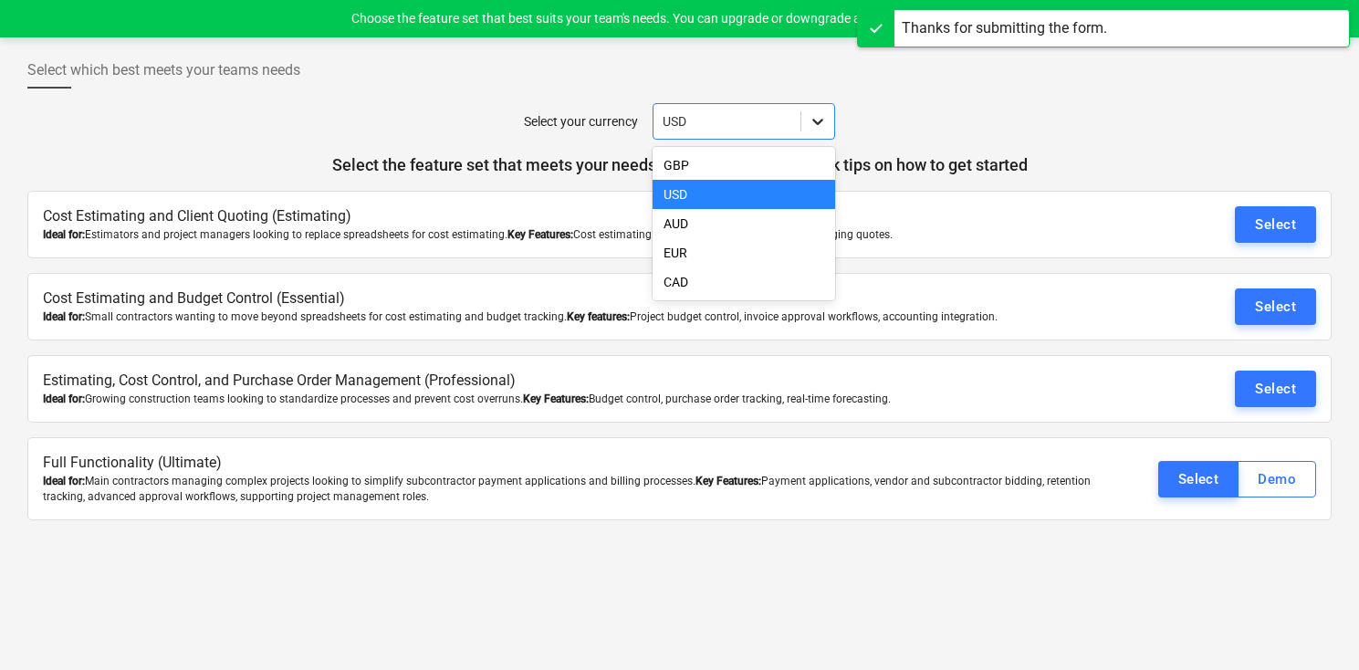
click at [813, 117] on icon at bounding box center [817, 121] width 18 height 18
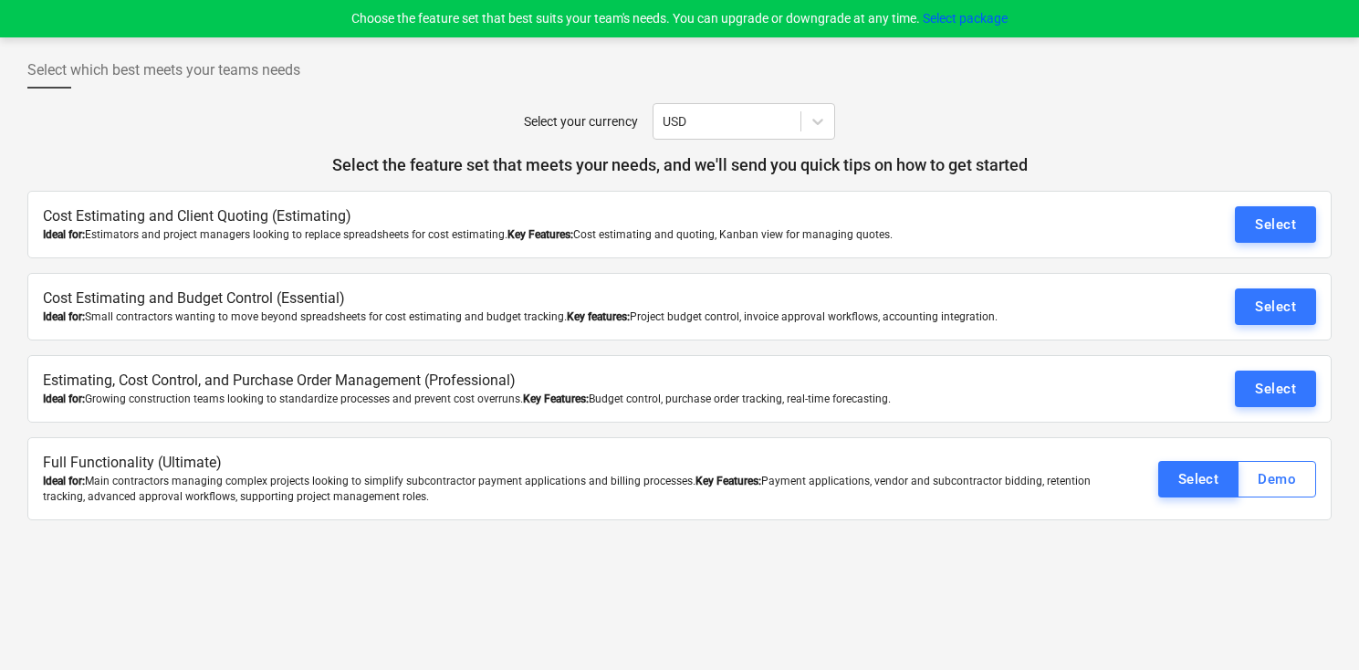
click at [473, 170] on p "Select the feature set that meets your needs, and we'll send you quick tips on …" at bounding box center [679, 165] width 1304 height 22
